Goal: Information Seeking & Learning: Learn about a topic

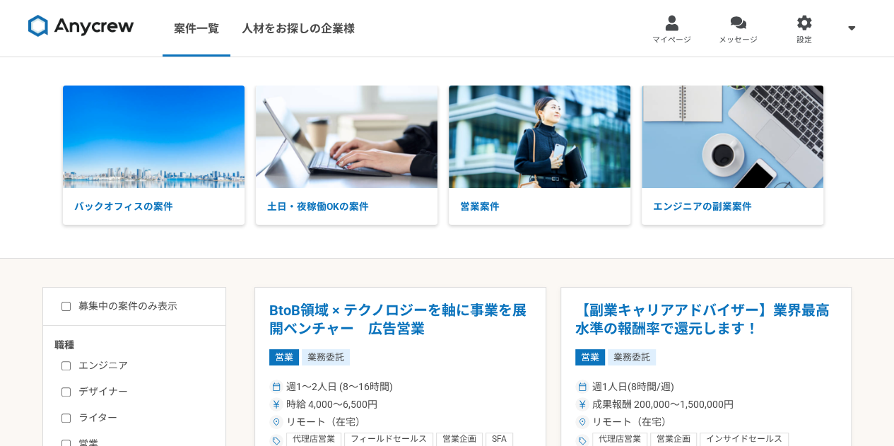
click at [105, 310] on label "募集中の案件のみ表示" at bounding box center [119, 306] width 116 height 15
click at [71, 310] on input "募集中の案件のみ表示" at bounding box center [65, 306] width 9 height 9
checkbox input "true"
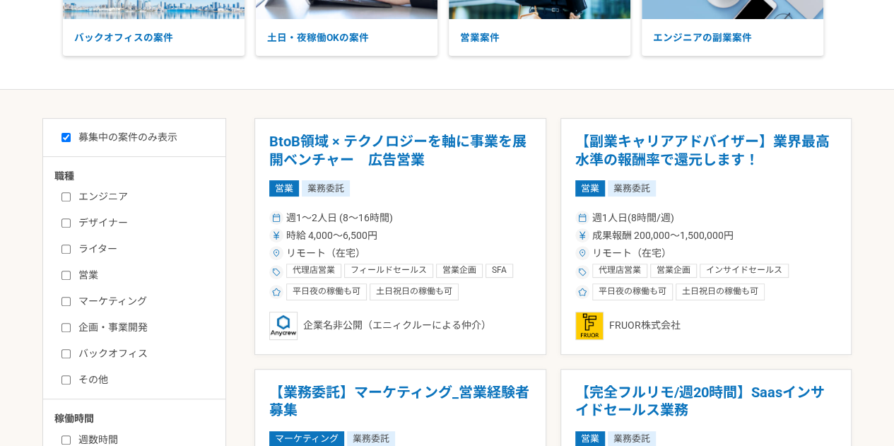
scroll to position [170, 0]
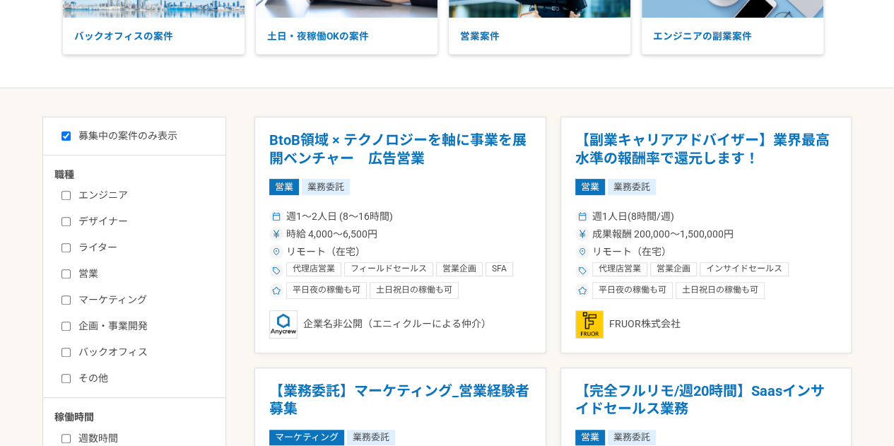
click at [81, 274] on label "営業" at bounding box center [142, 273] width 163 height 15
click at [71, 274] on input "営業" at bounding box center [65, 273] width 9 height 9
checkbox input "true"
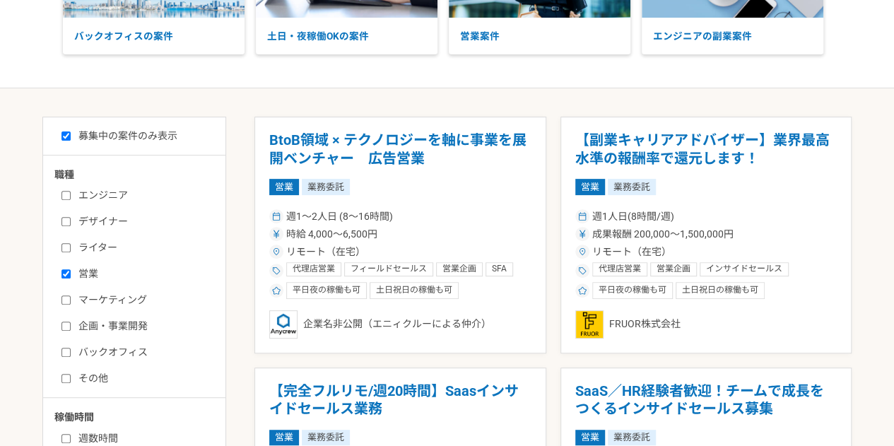
click at [97, 319] on label "企画・事業開発" at bounding box center [142, 326] width 163 height 15
click at [71, 322] on input "企画・事業開発" at bounding box center [65, 326] width 9 height 9
checkbox input "true"
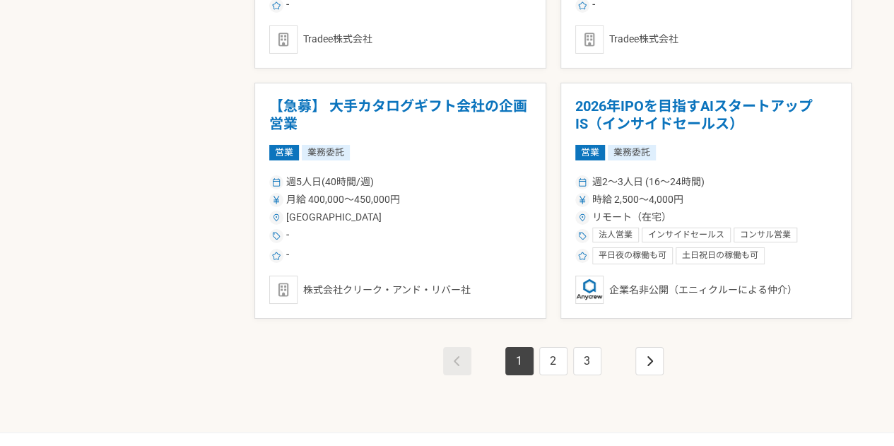
scroll to position [2461, 0]
click at [553, 356] on link "2" at bounding box center [553, 360] width 28 height 28
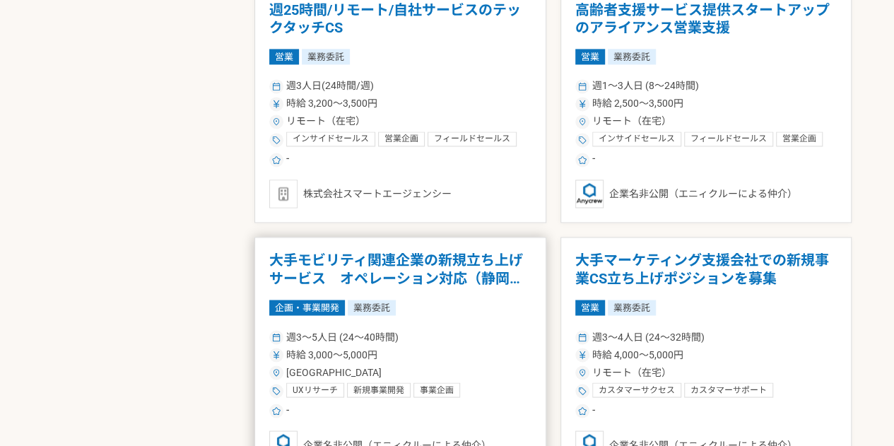
scroll to position [1292, 0]
